Goal: Task Accomplishment & Management: Complete application form

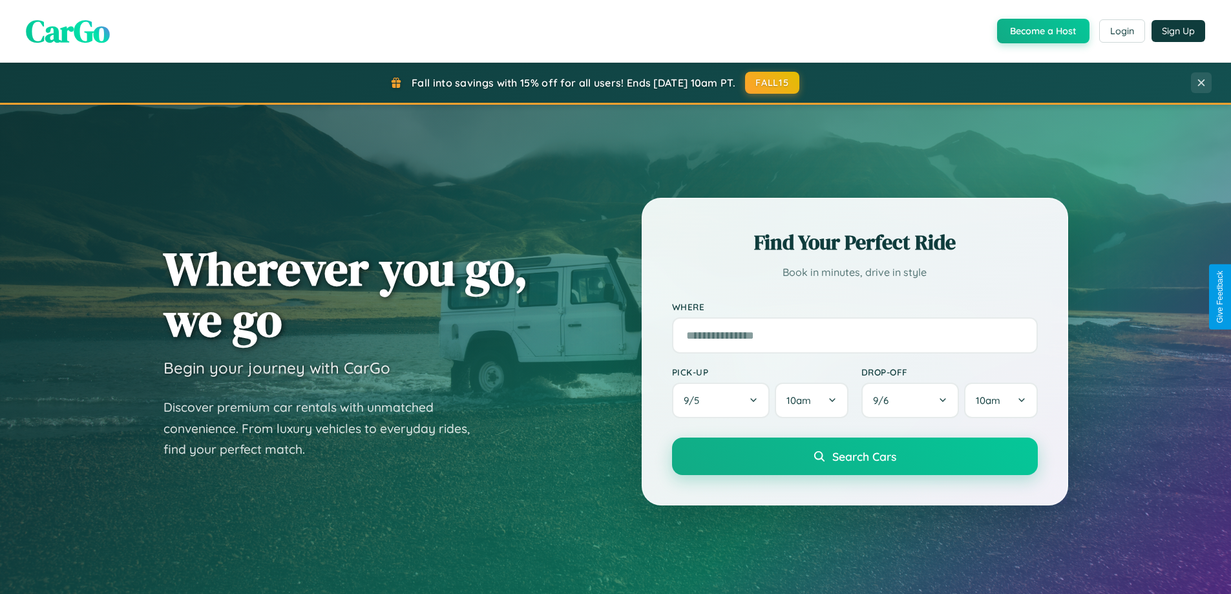
scroll to position [557, 0]
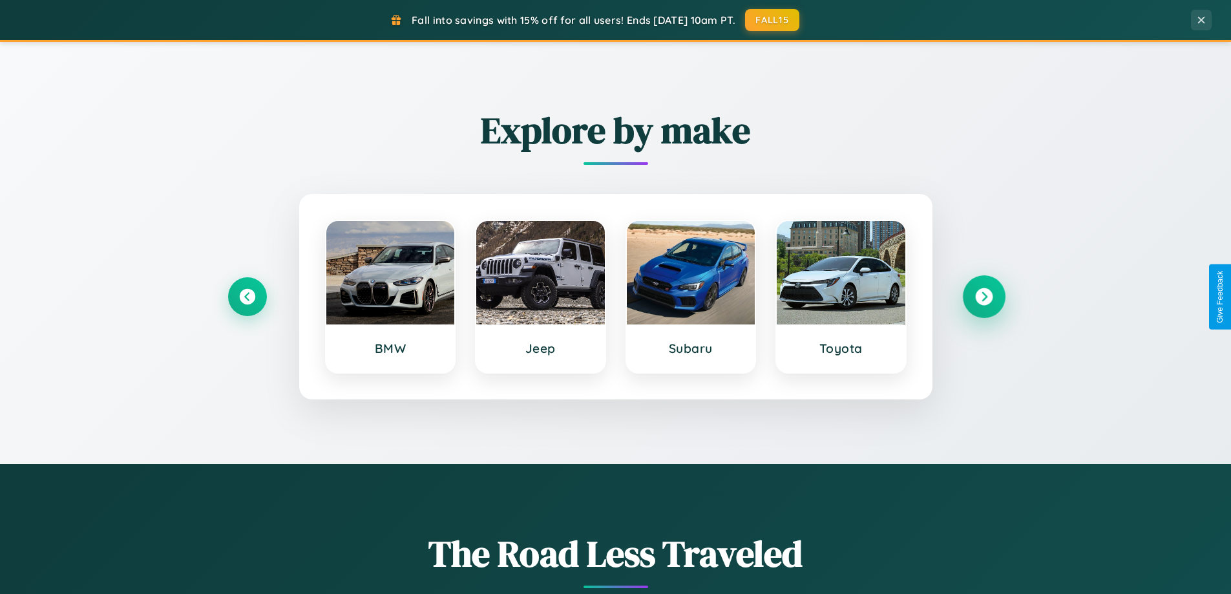
click at [984, 297] on icon at bounding box center [983, 296] width 17 height 17
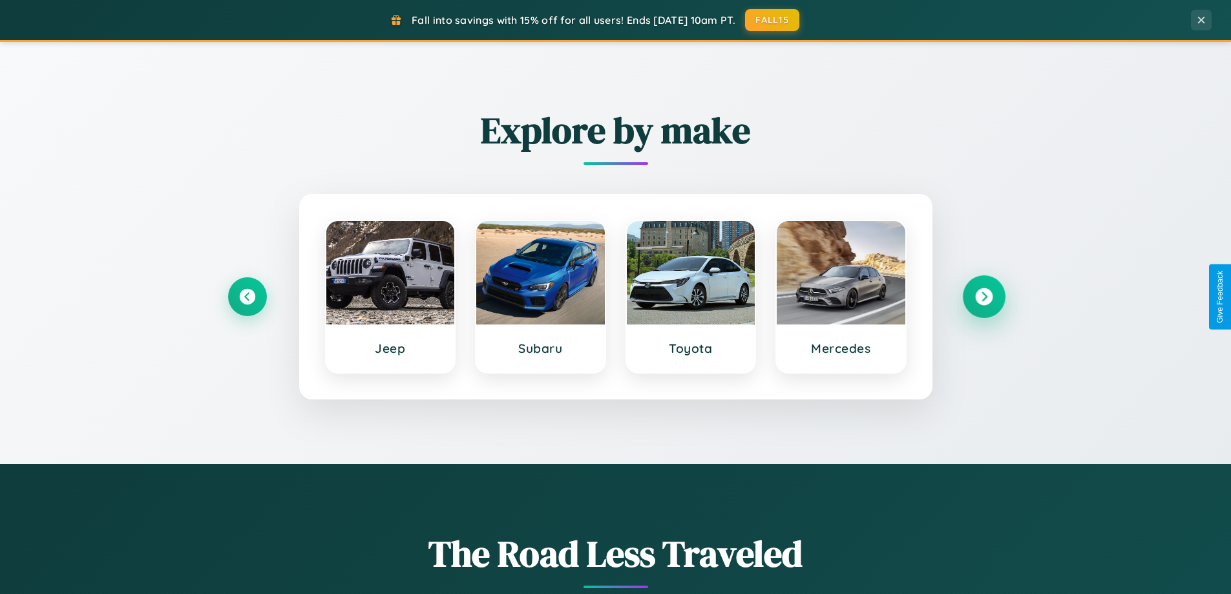
click at [984, 297] on icon at bounding box center [983, 296] width 17 height 17
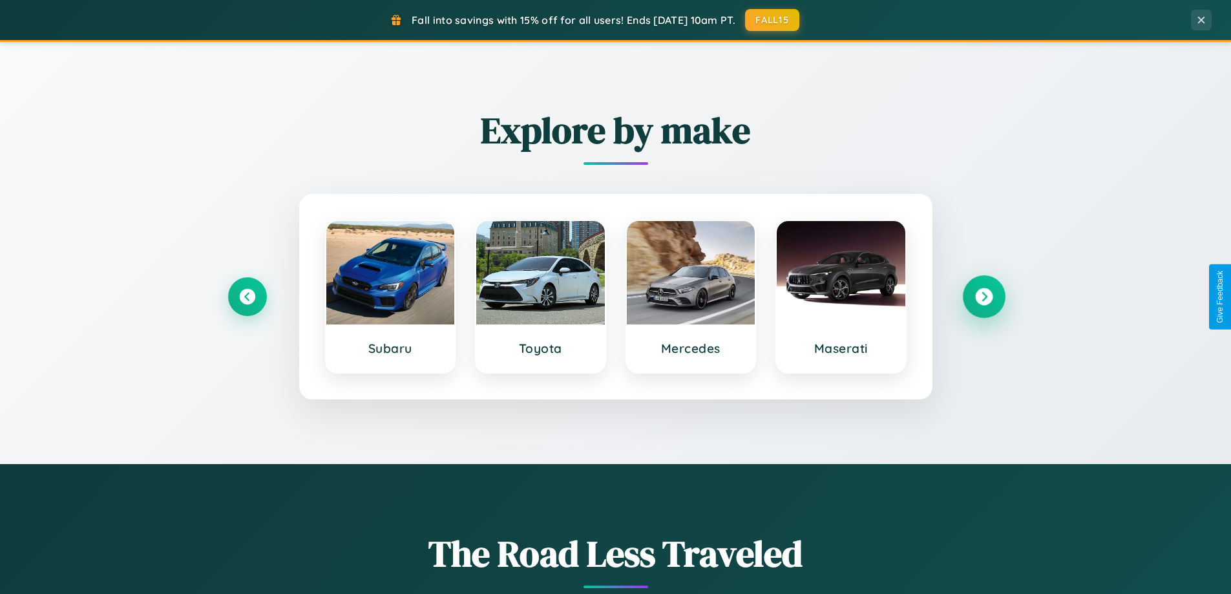
click at [984, 297] on icon at bounding box center [983, 296] width 17 height 17
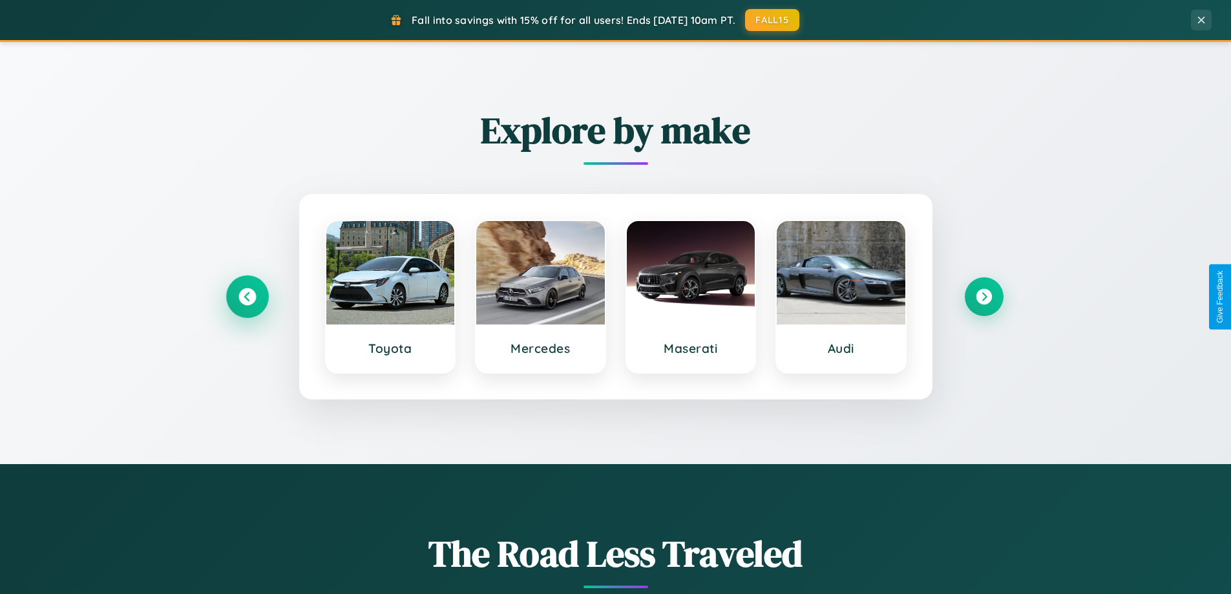
click at [247, 297] on icon at bounding box center [246, 296] width 17 height 17
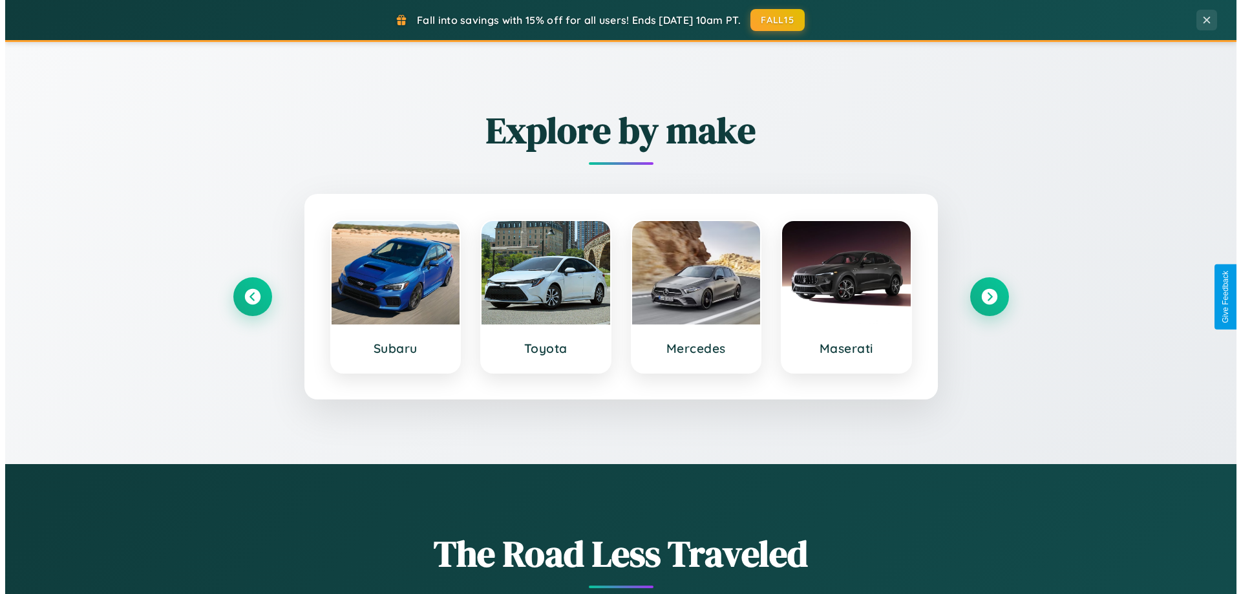
scroll to position [0, 0]
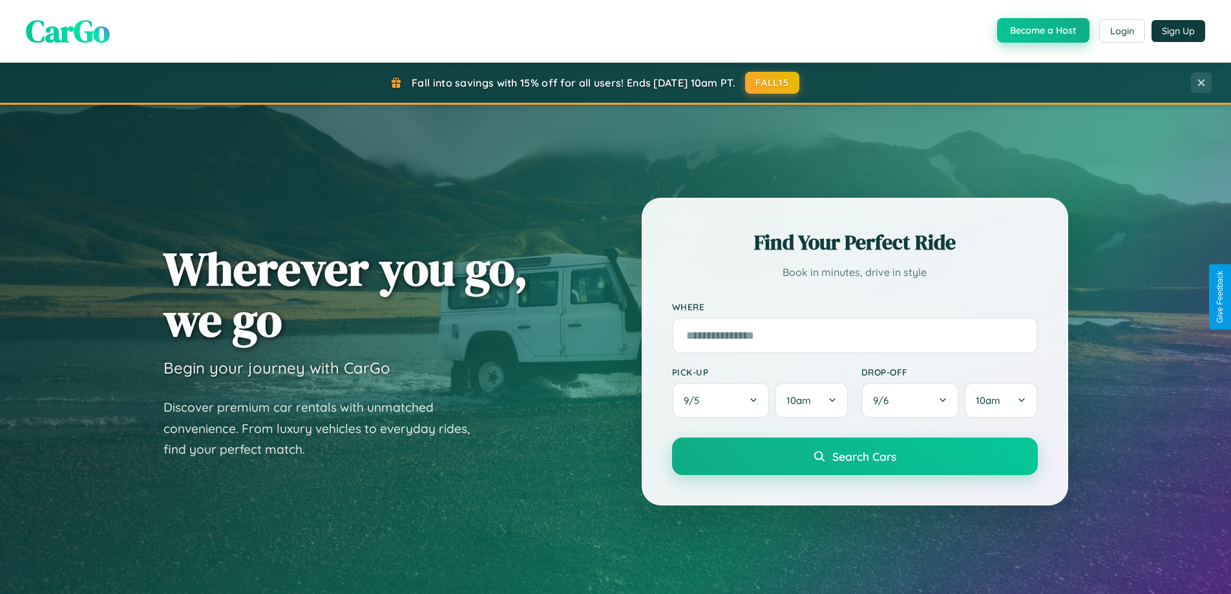
click at [1042, 31] on button "Become a Host" at bounding box center [1043, 30] width 92 height 25
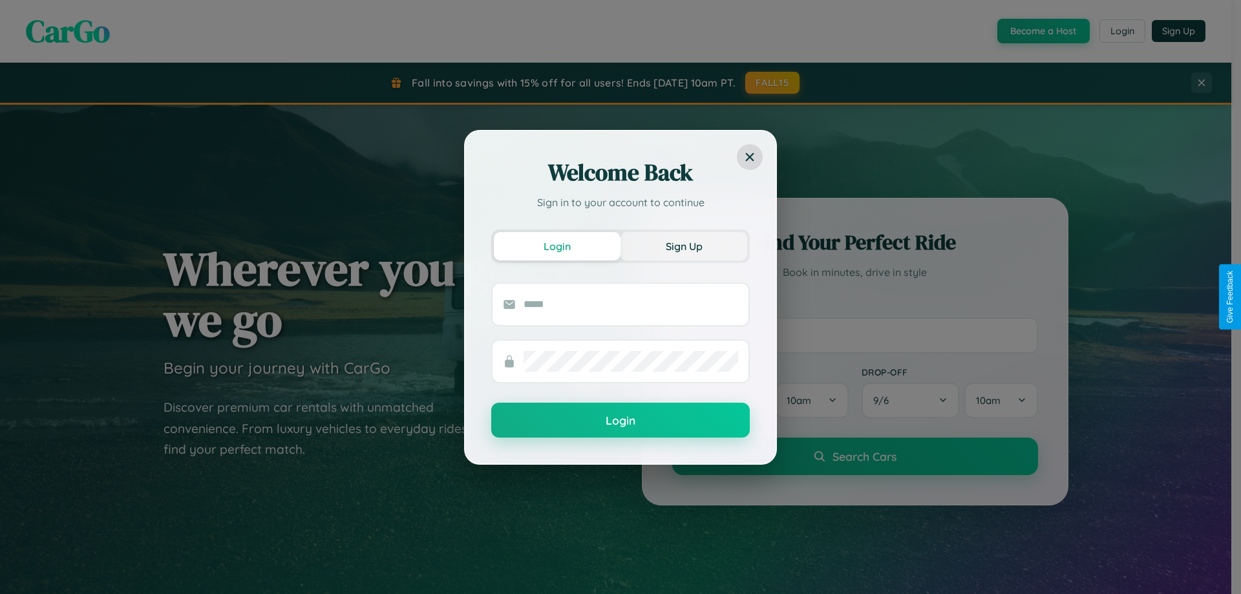
click at [684, 246] on button "Sign Up" at bounding box center [683, 246] width 127 height 28
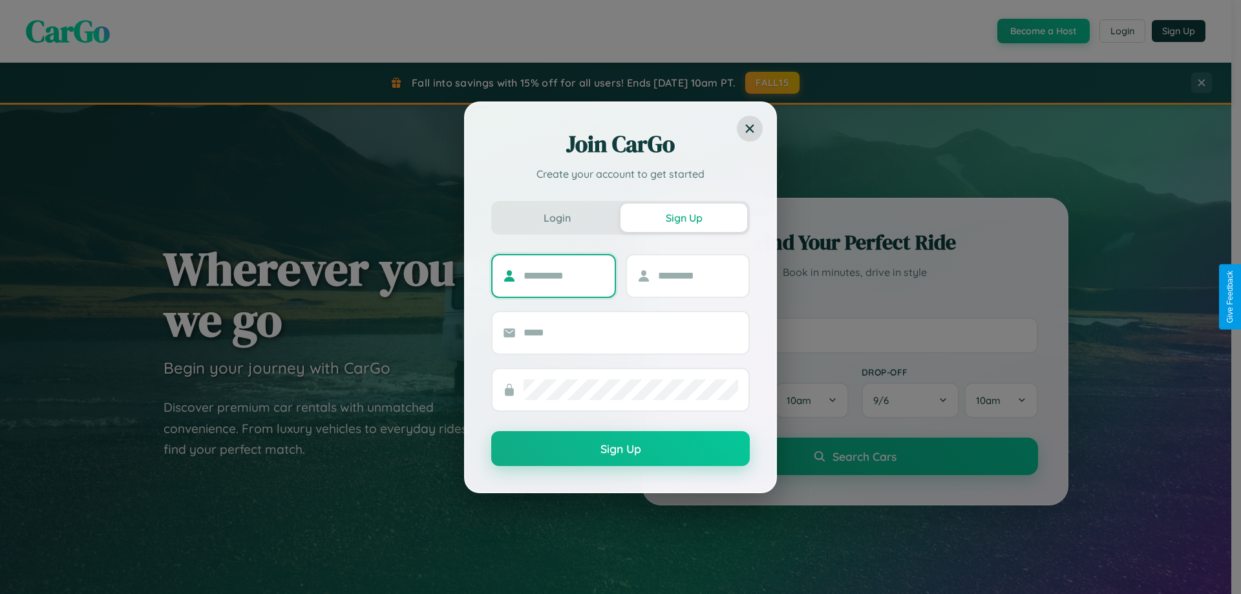
click at [564, 275] on input "text" at bounding box center [563, 276] width 81 height 21
type input "*********"
click at [697, 275] on input "text" at bounding box center [698, 276] width 81 height 21
type input "******"
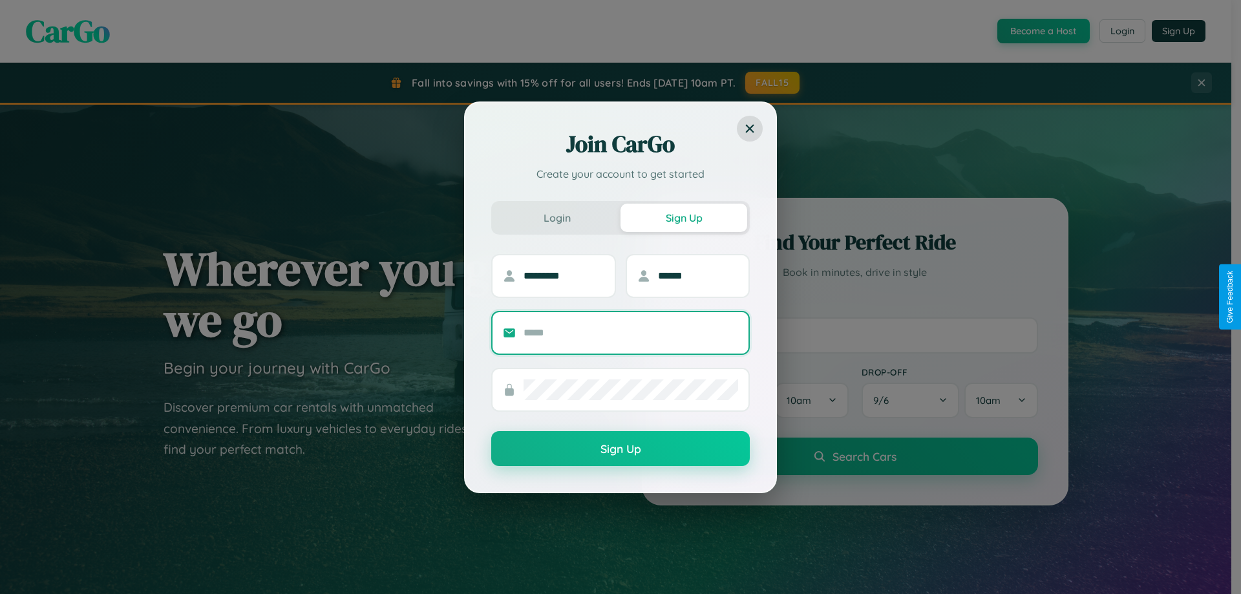
click at [631, 332] on input "text" at bounding box center [630, 332] width 215 height 21
type input "**********"
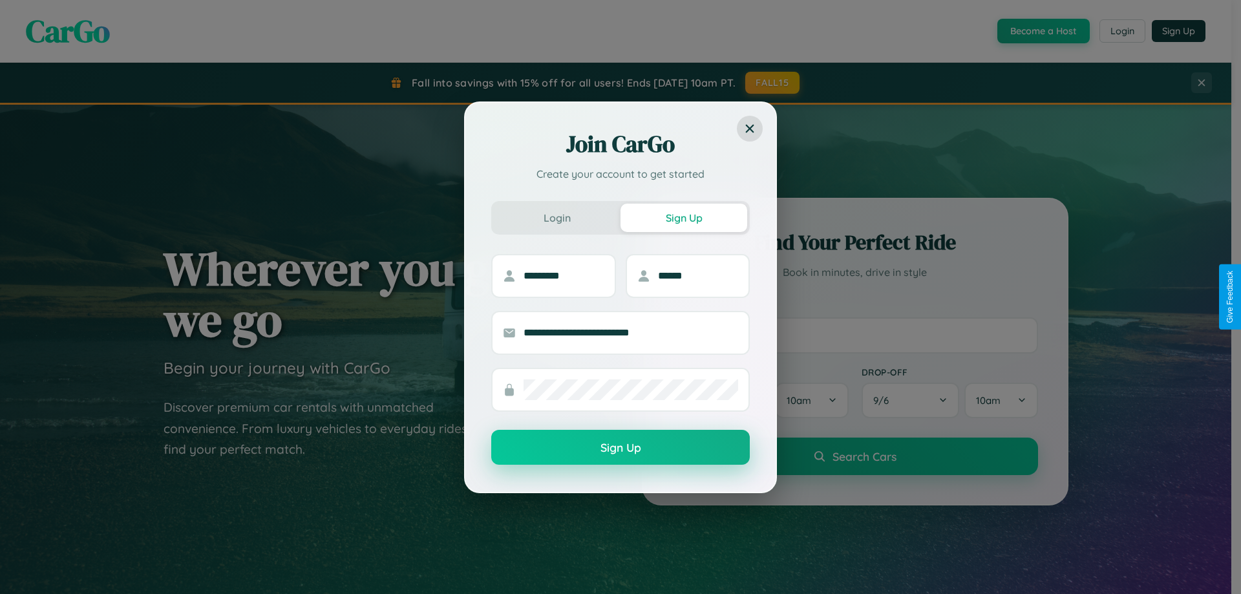
click at [620, 448] on button "Sign Up" at bounding box center [620, 447] width 258 height 35
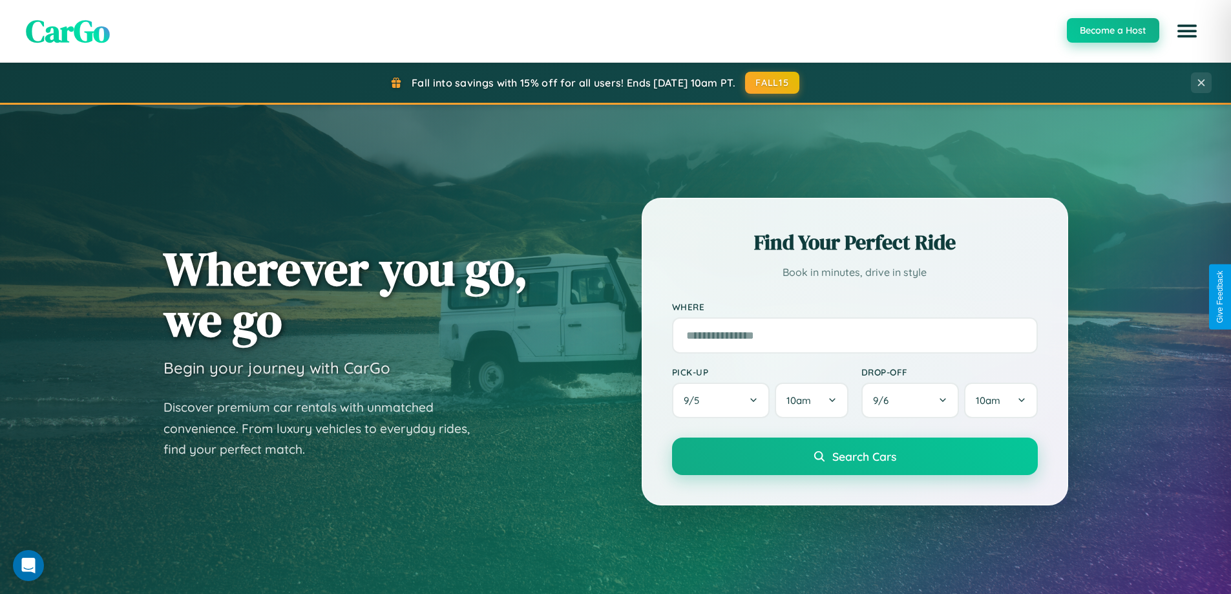
click at [1112, 30] on button "Become a Host" at bounding box center [1113, 30] width 92 height 25
